Goal: Information Seeking & Learning: Find contact information

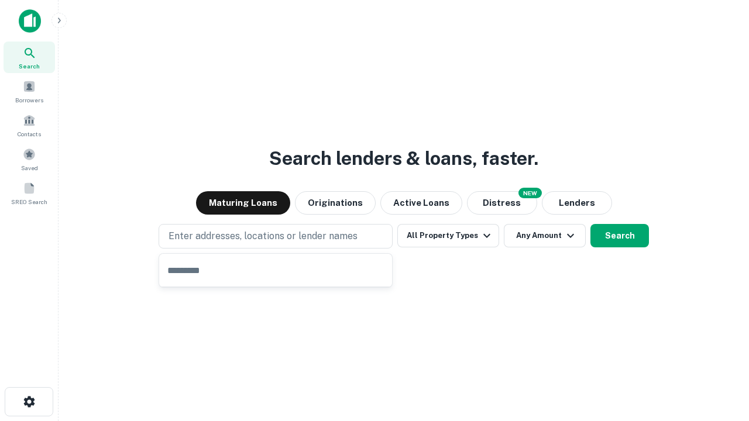
type input "**********"
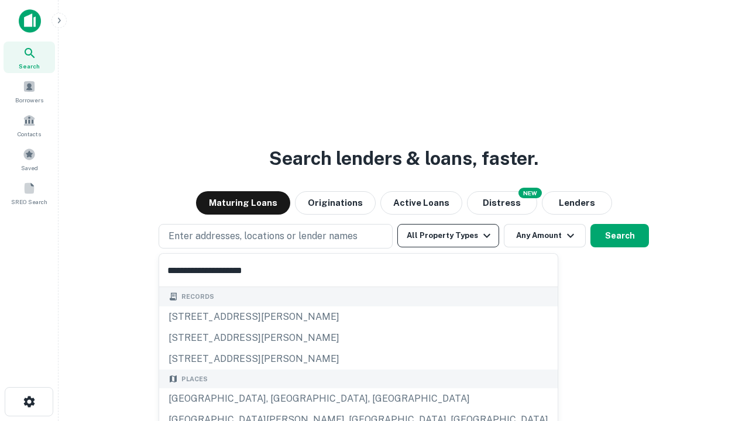
click at [448, 236] on button "All Property Types" at bounding box center [448, 235] width 102 height 23
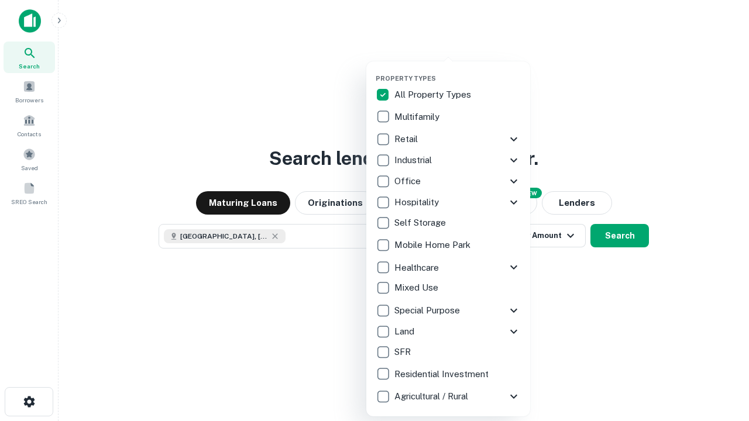
click at [458, 71] on button "button" at bounding box center [458, 71] width 164 height 1
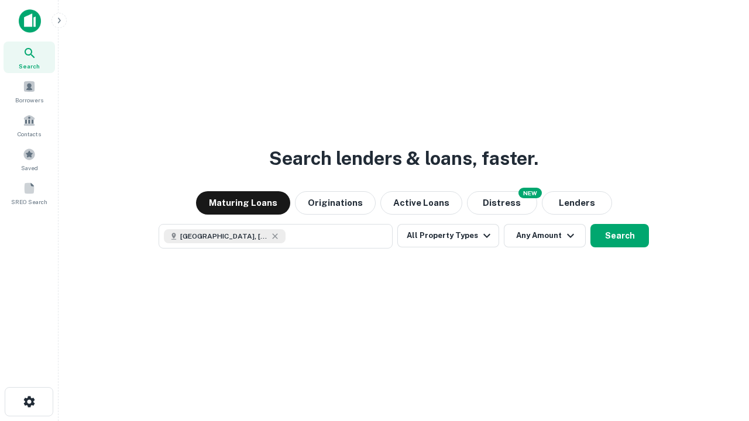
scroll to position [19, 0]
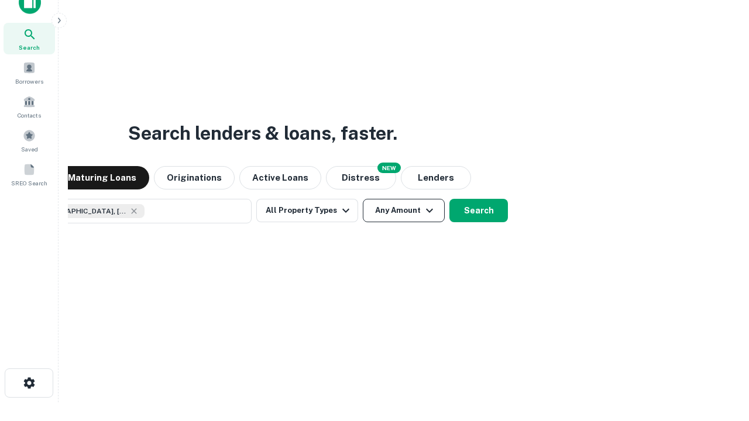
click at [363, 199] on button "Any Amount" at bounding box center [404, 210] width 82 height 23
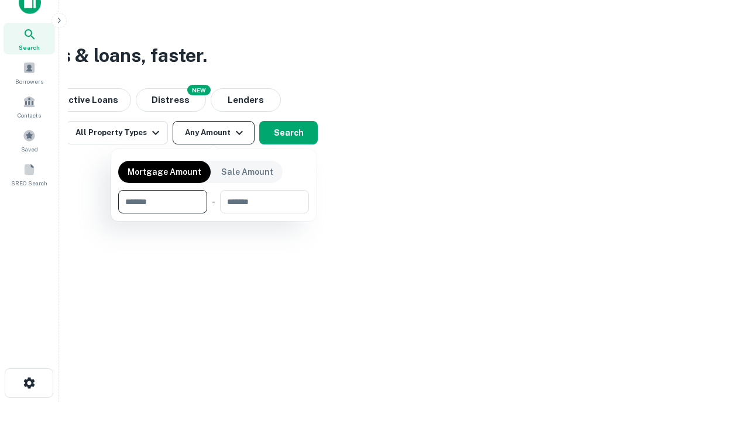
type input "*******"
click at [214, 214] on button "button" at bounding box center [213, 214] width 191 height 1
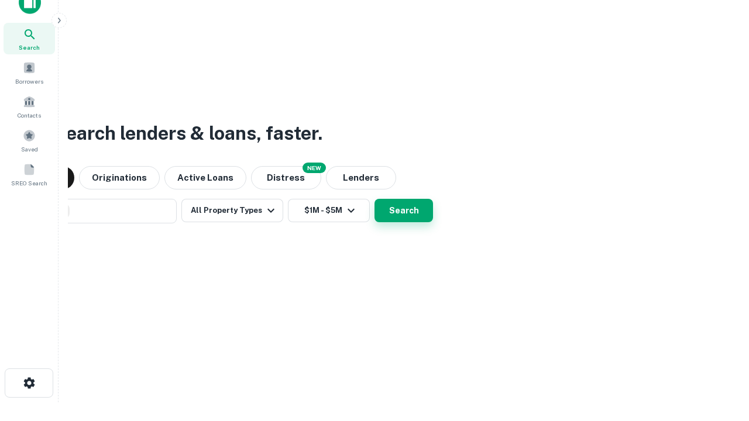
click at [374, 199] on button "Search" at bounding box center [403, 210] width 59 height 23
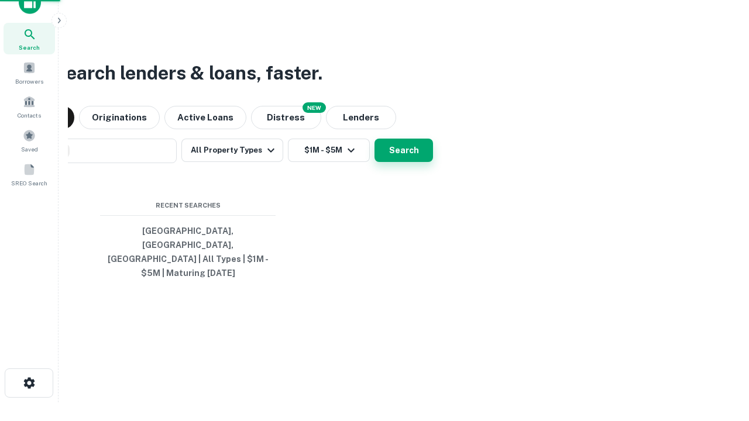
scroll to position [38, 331]
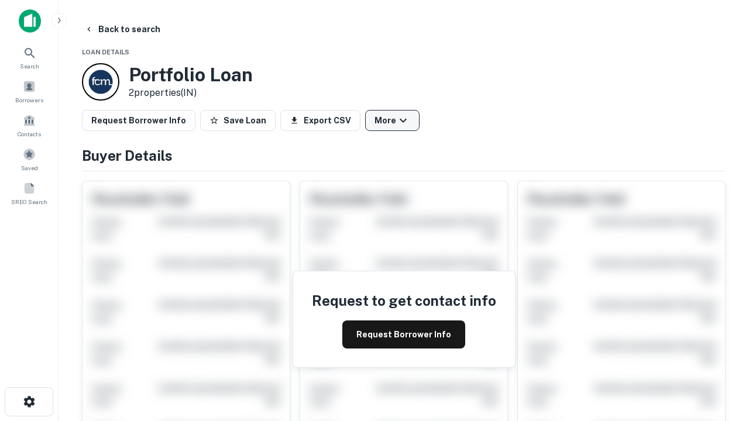
click at [392, 121] on button "More" at bounding box center [392, 120] width 54 height 21
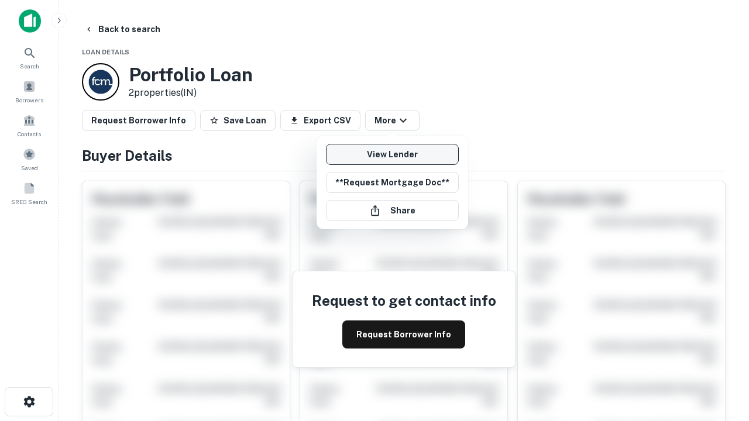
click at [392, 154] on link "View Lender" at bounding box center [392, 154] width 133 height 21
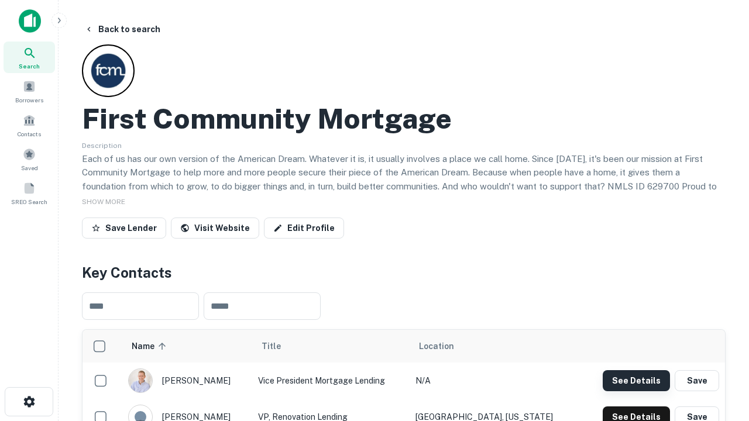
click at [636, 380] on button "See Details" at bounding box center [636, 380] width 67 height 21
click at [29, 402] on icon "button" at bounding box center [29, 402] width 14 height 14
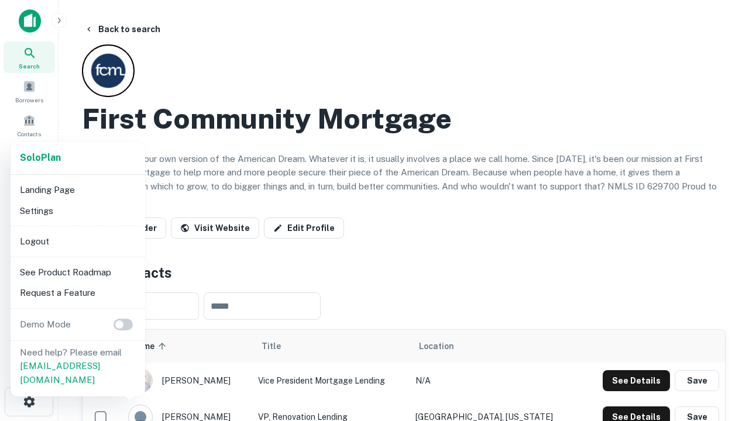
click at [77, 241] on li "Logout" at bounding box center [77, 241] width 125 height 21
